Goal: Find specific fact: Find specific page/section

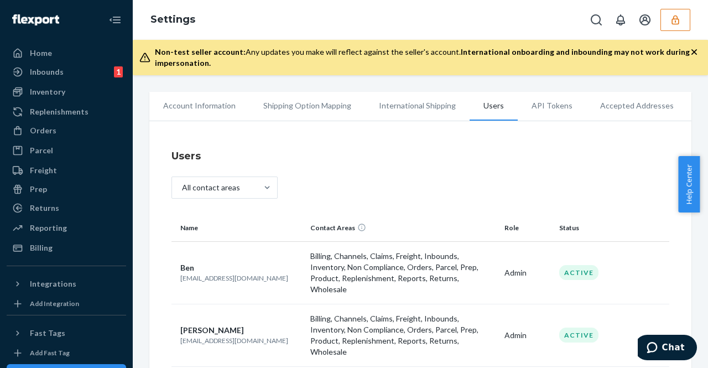
scroll to position [180, 0]
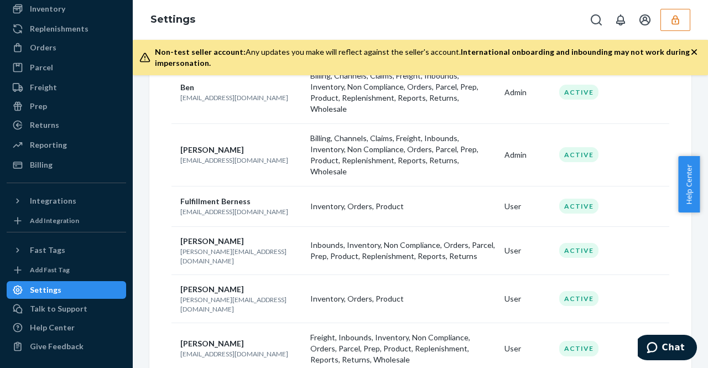
click at [243, 284] on div "[PERSON_NAME]" at bounding box center [240, 289] width 121 height 11
drag, startPoint x: 181, startPoint y: 230, endPoint x: 233, endPoint y: 229, distance: 52.0
click at [233, 247] on p "[PERSON_NAME][EMAIL_ADDRESS][DOMAIN_NAME]" at bounding box center [240, 256] width 121 height 19
click at [260, 247] on p "[PERSON_NAME][EMAIL_ADDRESS][DOMAIN_NAME]" at bounding box center [240, 256] width 121 height 19
drag, startPoint x: 180, startPoint y: 228, endPoint x: 242, endPoint y: 234, distance: 61.7
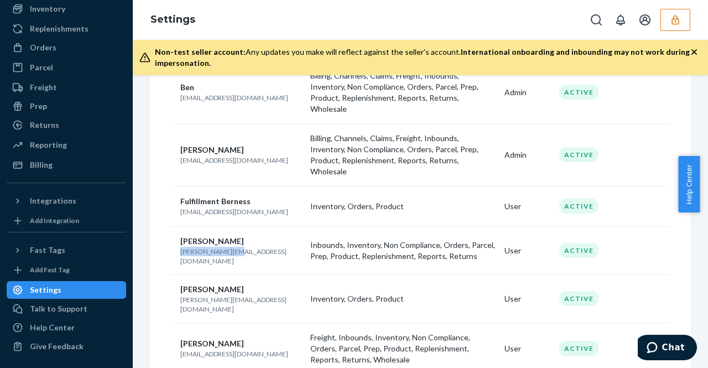
click at [242, 234] on td "[PERSON_NAME] [PERSON_NAME][EMAIL_ADDRESS][DOMAIN_NAME]" at bounding box center [238, 250] width 134 height 48
copy p "[PERSON_NAME][EMAIL_ADDRESS][DOMAIN_NAME]"
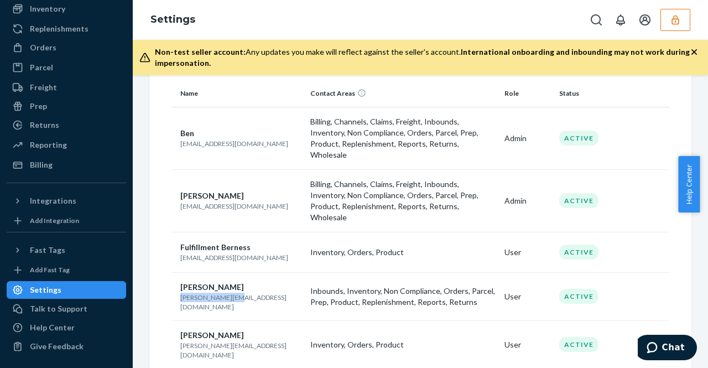
scroll to position [135, 0]
drag, startPoint x: 179, startPoint y: 189, endPoint x: 249, endPoint y: 189, distance: 70.8
click at [249, 189] on td "[PERSON_NAME] [PERSON_NAME][EMAIL_ADDRESS][DOMAIN_NAME]" at bounding box center [238, 200] width 134 height 63
copy p "[EMAIL_ADDRESS][DOMAIN_NAME]"
click at [672, 25] on button "button" at bounding box center [675, 20] width 30 height 22
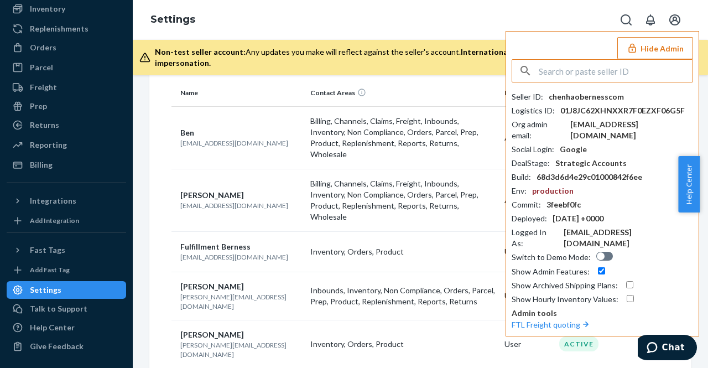
click at [606, 67] on input "text" at bounding box center [616, 71] width 154 height 22
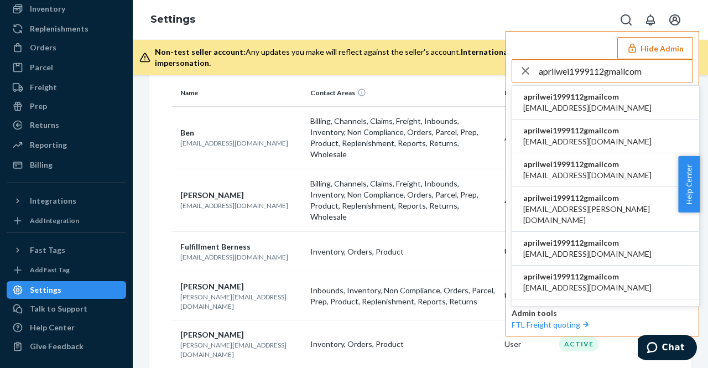
type input "aprilwei1999112gmailcom"
click at [590, 93] on span "aprilwei1999112gmailcom" at bounding box center [587, 96] width 128 height 11
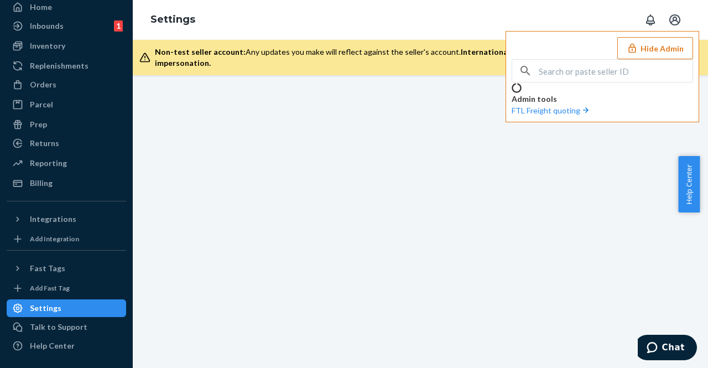
scroll to position [83, 0]
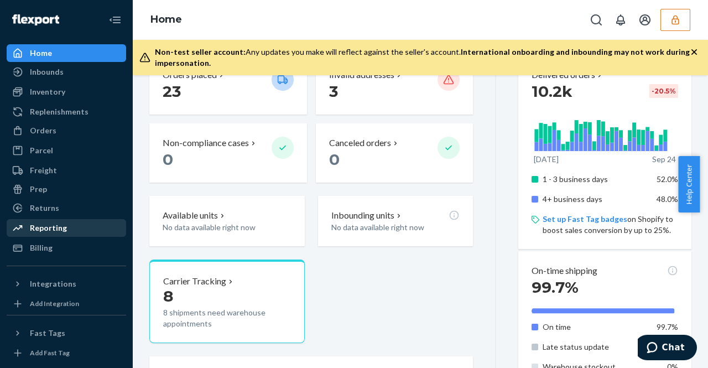
scroll to position [83, 0]
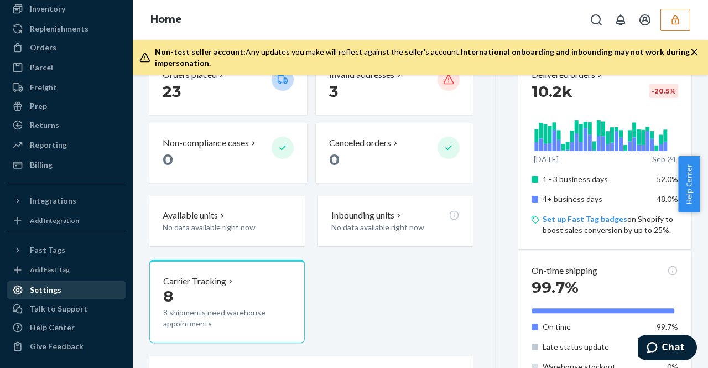
click at [61, 287] on div "Settings" at bounding box center [66, 289] width 117 height 15
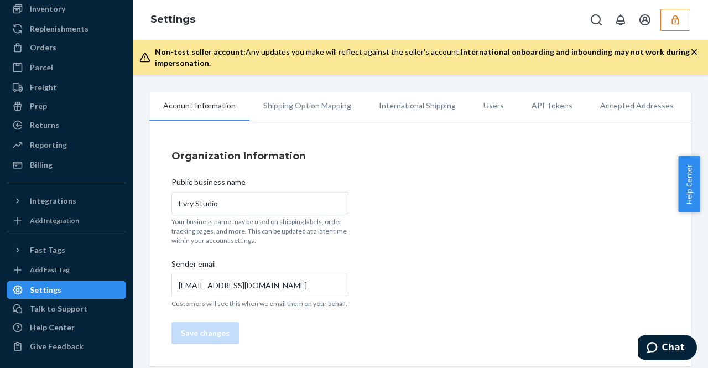
click at [493, 103] on li "Users" at bounding box center [494, 106] width 48 height 28
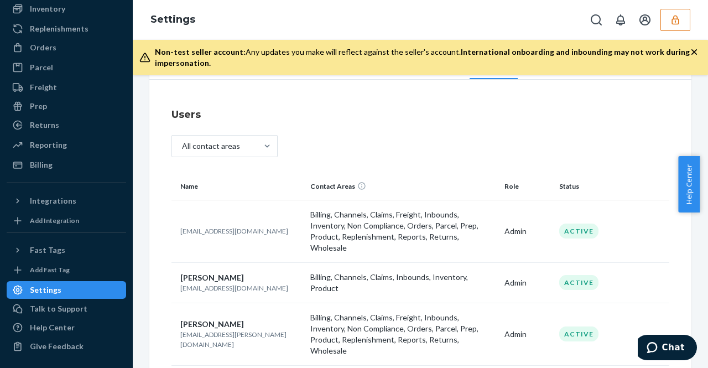
scroll to position [41, 0]
drag, startPoint x: 180, startPoint y: 226, endPoint x: 258, endPoint y: 224, distance: 77.5
click at [258, 227] on p "[EMAIL_ADDRESS][DOMAIN_NAME]" at bounding box center [240, 231] width 121 height 9
click at [212, 205] on td "[EMAIL_ADDRESS][DOMAIN_NAME]" at bounding box center [238, 231] width 134 height 63
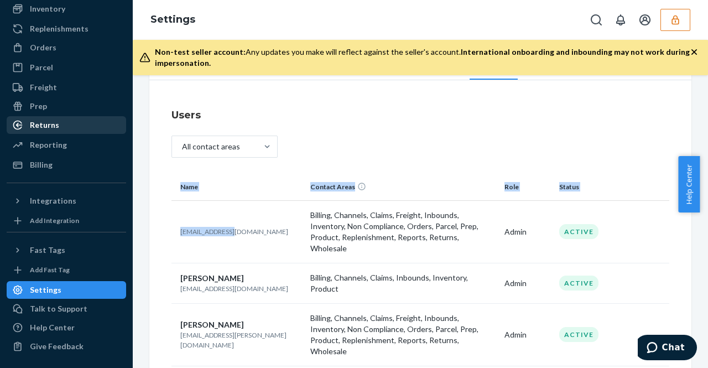
drag, startPoint x: 212, startPoint y: 205, endPoint x: 101, endPoint y: 122, distance: 139.5
click at [135, 153] on div "Account Information Shipping Option Mapping International Shipping Users API To…" at bounding box center [420, 221] width 575 height 293
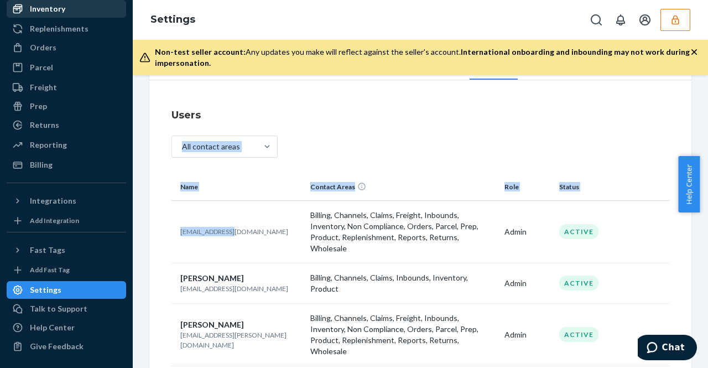
click at [56, 6] on div "Inventory" at bounding box center [47, 8] width 35 height 11
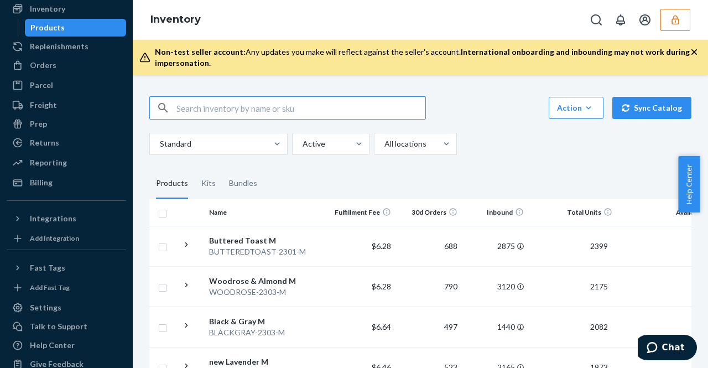
click at [217, 110] on input "text" at bounding box center [300, 108] width 249 height 22
type input "midnight"
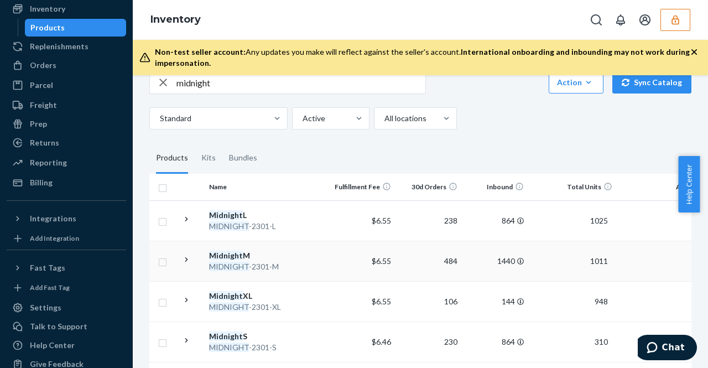
scroll to position [20, 0]
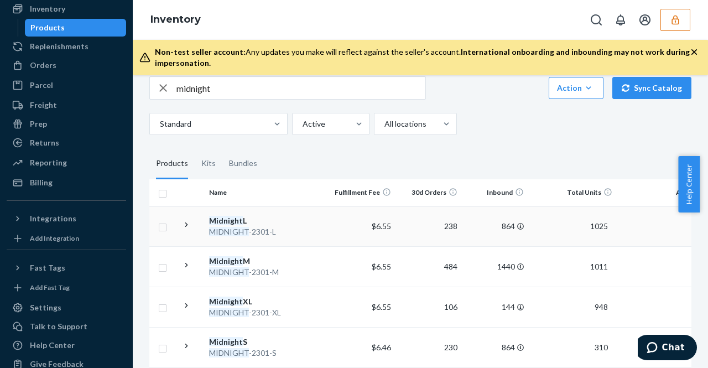
click at [297, 224] on div "Midnight L" at bounding box center [267, 220] width 116 height 11
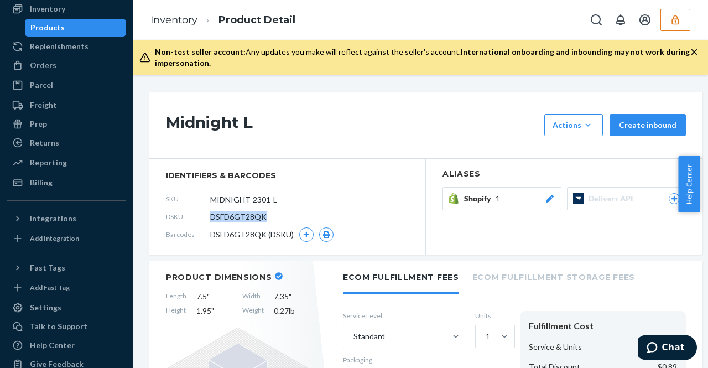
drag, startPoint x: 263, startPoint y: 214, endPoint x: 208, endPoint y: 217, distance: 55.4
click at [208, 217] on div "DSKU DSFD6GT28QK" at bounding box center [287, 217] width 243 height 18
copy div "DSFD6GT28QK"
